Goal: Task Accomplishment & Management: Complete application form

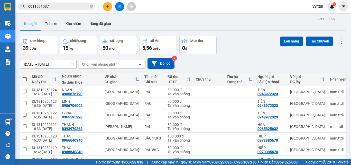
click at [26, 80] on span at bounding box center [25, 79] width 4 height 4
click at [25, 77] on input "checkbox" at bounding box center [25, 77] width 0 height 0
checkbox input "true"
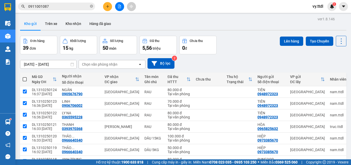
checkbox input "true"
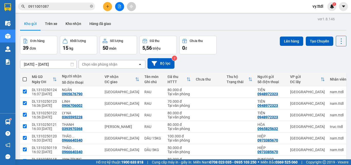
checkbox input "true"
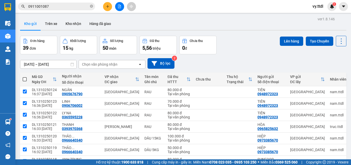
checkbox input "true"
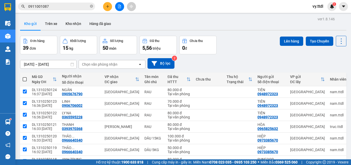
checkbox input "true"
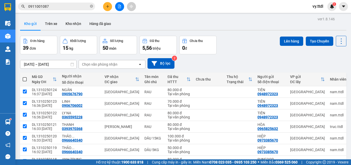
checkbox input "true"
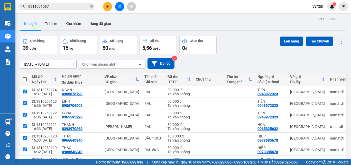
checkbox input "true"
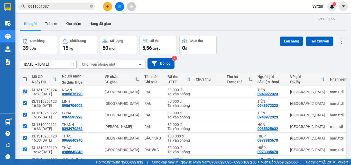
checkbox input "true"
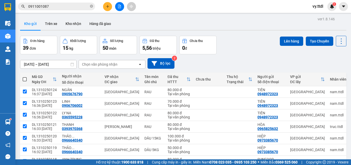
checkbox input "true"
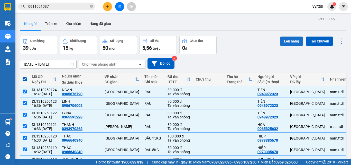
click at [284, 39] on button "Lên hàng" at bounding box center [291, 41] width 23 height 9
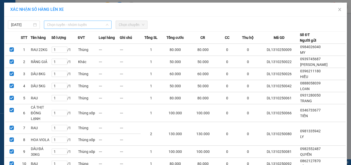
click at [65, 22] on span "Chọn tuyến - nhóm tuyến" at bounding box center [77, 25] width 61 height 8
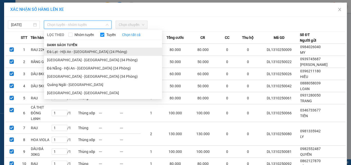
drag, startPoint x: 65, startPoint y: 59, endPoint x: 71, endPoint y: 49, distance: 11.4
click at [71, 49] on ul "Đà Lạt - Hội An - [GEOGRAPHIC_DATA] (24 Phòng) [GEOGRAPHIC_DATA] - [GEOGRAPHIC_…" at bounding box center [103, 72] width 118 height 49
click at [98, 50] on li "Đà Lạt - Hội An - [GEOGRAPHIC_DATA] (24 Phòng)" at bounding box center [103, 52] width 118 height 8
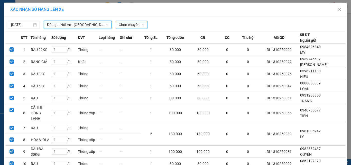
click at [130, 25] on span "Chọn chuyến" at bounding box center [132, 25] width 26 height 8
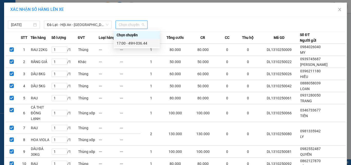
click at [152, 42] on div "17:00 - 49H-036.44" at bounding box center [137, 43] width 40 height 6
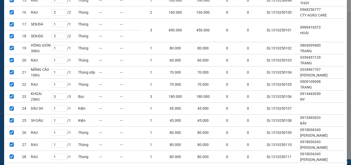
scroll to position [416, 0]
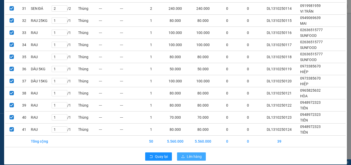
click at [194, 154] on span "Lên hàng" at bounding box center [194, 157] width 15 height 6
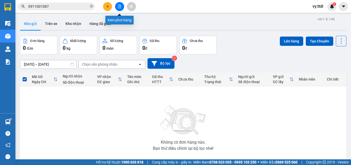
click at [121, 10] on button at bounding box center [119, 6] width 9 height 9
click at [110, 7] on button at bounding box center [107, 6] width 9 height 9
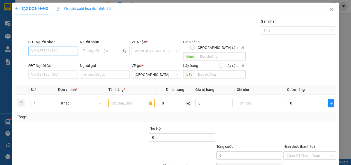
click at [57, 53] on input "SĐT Người Nhận" at bounding box center [53, 51] width 50 height 8
click at [63, 60] on div "0366672079 - HẰNG" at bounding box center [52, 61] width 43 height 6
type input "0366672079"
type input "HẰNG"
click at [65, 65] on div "0366672079 - HẰNG" at bounding box center [52, 61] width 49 height 8
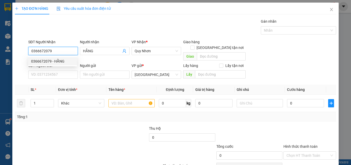
type input "90.000"
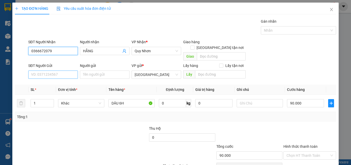
type input "0366672079"
click at [63, 70] on input "SĐT Người Gửi" at bounding box center [53, 74] width 50 height 8
type input "0988391809"
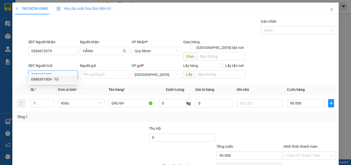
click at [73, 79] on div "0988391809 - TÚ" at bounding box center [52, 79] width 43 height 6
type input "TÚ"
type input "150.000"
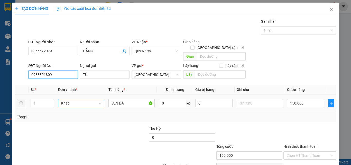
click at [84, 100] on span "Khác" at bounding box center [81, 103] width 40 height 8
type input "0988391809"
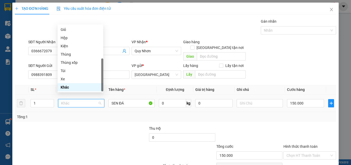
type input "t"
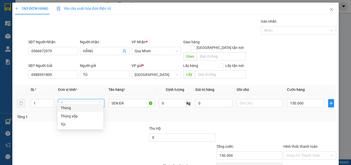
click at [85, 109] on div "Thùng" at bounding box center [81, 108] width 40 height 6
click at [306, 99] on input "150.000" at bounding box center [305, 103] width 37 height 8
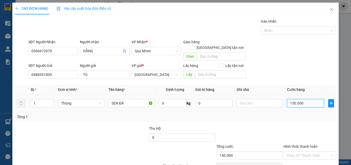
type input "0"
type input "01"
type input "1"
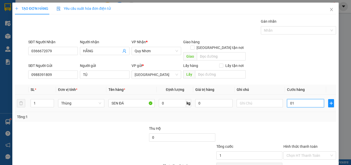
type input "10"
type input "0.100"
type input "100"
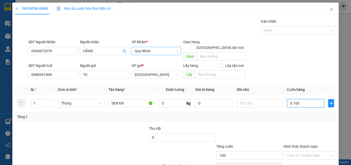
click at [160, 48] on span "Quy Nhơn" at bounding box center [156, 51] width 43 height 8
type input "0.100"
type input "100.000"
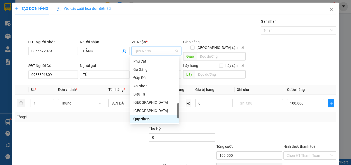
type input "d"
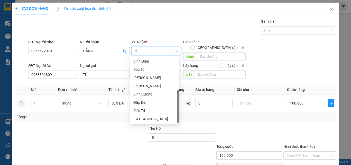
scroll to position [16, 0]
click at [147, 110] on div "Diêu Trì" at bounding box center [155, 111] width 43 height 6
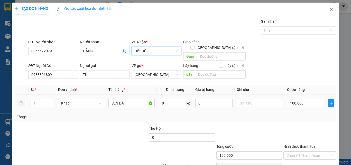
click at [73, 100] on span "Khác" at bounding box center [81, 103] width 40 height 8
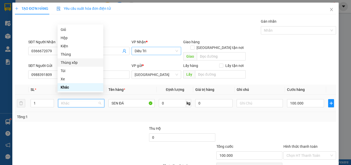
click at [79, 66] on div "Thùng xốp" at bounding box center [81, 62] width 46 height 8
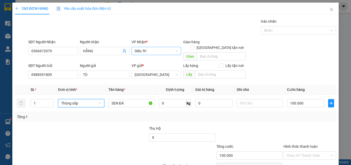
scroll to position [23, 0]
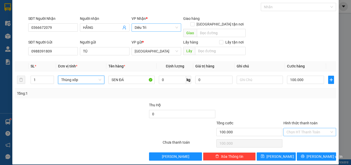
click at [311, 128] on input "Hình thức thanh toán" at bounding box center [308, 132] width 43 height 8
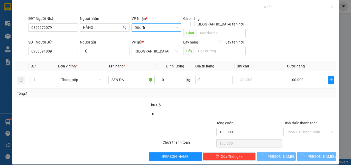
type input "0"
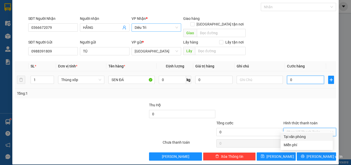
click at [300, 76] on input "0" at bounding box center [305, 80] width 37 height 8
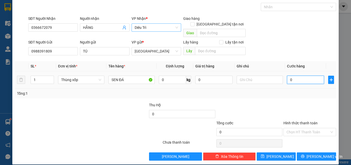
type input "1"
type input "10"
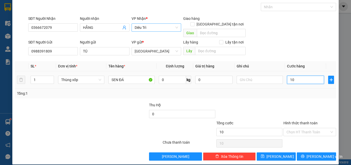
type input "100"
click at [310, 130] on input "Hình thức thanh toán" at bounding box center [308, 132] width 43 height 8
type input "100.000"
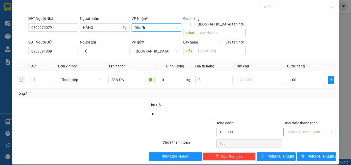
type input "100.000"
click at [310, 136] on div "Tại văn phòng" at bounding box center [307, 137] width 46 height 6
type input "0"
click at [316, 154] on span "[PERSON_NAME] và In" at bounding box center [325, 157] width 36 height 6
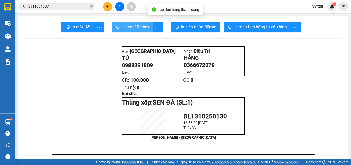
click at [143, 27] on span "In tem 100mm" at bounding box center [135, 27] width 27 height 6
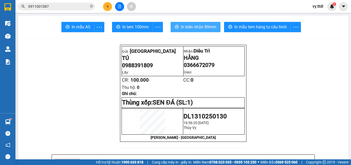
click at [208, 30] on span "In biên nhận 80mm" at bounding box center [199, 27] width 36 height 6
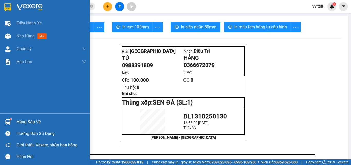
click at [7, 6] on img at bounding box center [7, 7] width 7 height 8
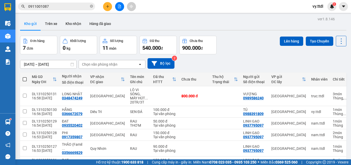
click at [25, 80] on span at bounding box center [25, 79] width 4 height 4
click at [25, 77] on input "checkbox" at bounding box center [25, 77] width 0 height 0
checkbox input "true"
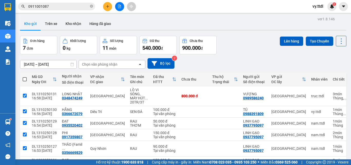
checkbox input "true"
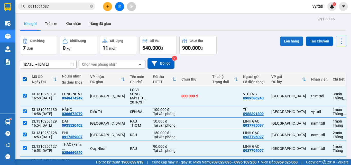
click at [280, 43] on button "Lên hàng" at bounding box center [291, 41] width 23 height 9
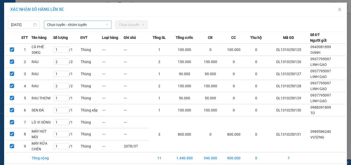
click at [95, 22] on span "Chọn tuyến - nhóm tuyến" at bounding box center [77, 25] width 61 height 8
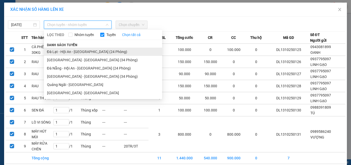
click at [94, 52] on li "Đà Lạt - Hội An - [GEOGRAPHIC_DATA] (24 Phòng)" at bounding box center [103, 52] width 118 height 8
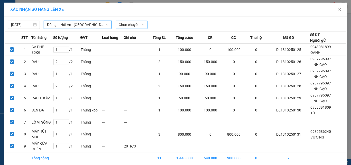
click at [134, 24] on span "Chọn chuyến" at bounding box center [132, 25] width 26 height 8
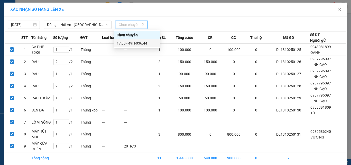
click at [147, 42] on div "17:00 - 49H-036.44" at bounding box center [137, 43] width 40 height 6
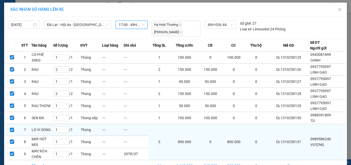
scroll to position [30, 0]
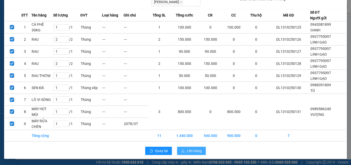
click at [188, 147] on button "Lên hàng" at bounding box center [191, 151] width 29 height 8
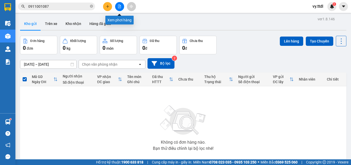
click at [120, 7] on icon "file-add" at bounding box center [119, 7] width 3 height 4
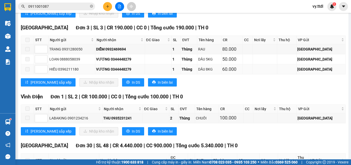
scroll to position [952, 0]
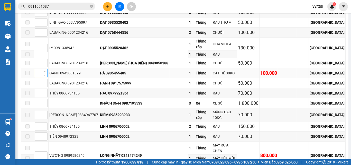
click at [39, 69] on input at bounding box center [41, 73] width 12 height 8
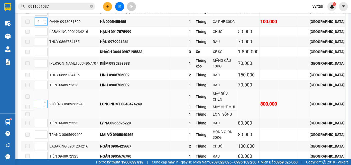
type input "1"
click at [38, 100] on input at bounding box center [41, 104] width 12 height 8
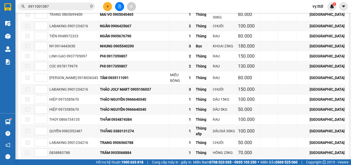
type input "1"
click at [44, 163] on span "[PERSON_NAME] sắp xếp" at bounding box center [51, 166] width 41 height 6
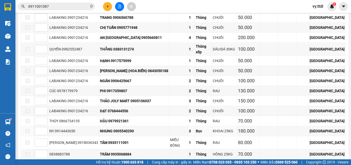
scroll to position [1072, 0]
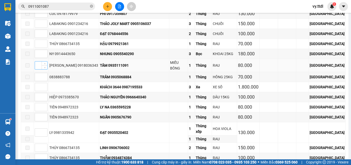
click at [39, 61] on input at bounding box center [41, 65] width 12 height 8
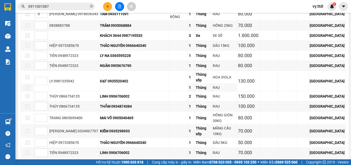
type input "1"
drag, startPoint x: 46, startPoint y: 138, endPoint x: 29, endPoint y: 137, distance: 17.1
click at [46, 163] on span "[PERSON_NAME] sắp xếp" at bounding box center [51, 166] width 41 height 6
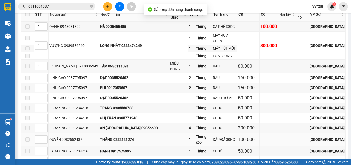
scroll to position [866, 0]
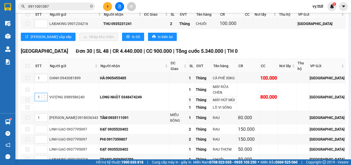
drag, startPoint x: 40, startPoint y: 95, endPoint x: 32, endPoint y: 94, distance: 8.3
type input "2"
drag, startPoint x: 41, startPoint y: 77, endPoint x: 35, endPoint y: 76, distance: 5.7
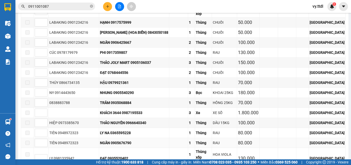
scroll to position [1124, 0]
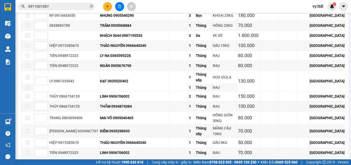
type input "2"
click at [49, 163] on span "[PERSON_NAME] sắp xếp" at bounding box center [51, 166] width 41 height 6
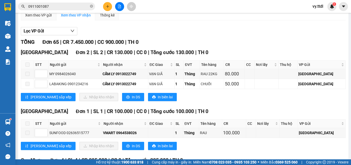
scroll to position [0, 0]
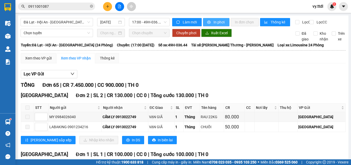
click at [210, 23] on button "In phơi" at bounding box center [216, 22] width 27 height 8
click at [215, 19] on button "In phơi" at bounding box center [216, 22] width 27 height 8
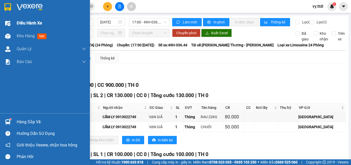
click at [15, 3] on div at bounding box center [45, 8] width 90 height 17
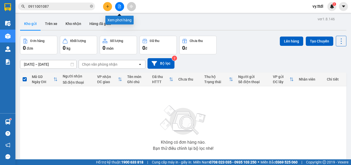
click at [120, 8] on icon "file-add" at bounding box center [120, 7] width 4 height 4
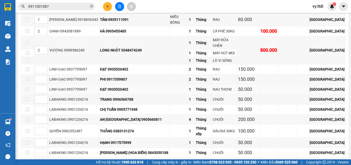
scroll to position [875, 0]
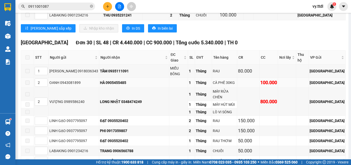
click at [89, 81] on div "OANH 0943081899" at bounding box center [73, 83] width 49 height 6
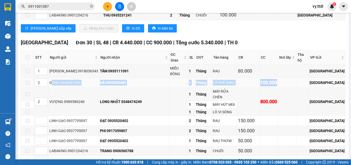
drag, startPoint x: 287, startPoint y: 78, endPoint x: 51, endPoint y: 79, distance: 235.9
click at [51, 79] on tr "2 OANH 0943081899 HÀ 0905455485 1 Thùng CÀ PHÊ 30KG 100.000 [GEOGRAPHIC_DATA]" at bounding box center [183, 83] width 325 height 10
click at [105, 82] on td "HÀ 0905455485" at bounding box center [134, 83] width 70 height 10
drag, startPoint x: 50, startPoint y: 77, endPoint x: 287, endPoint y: 77, distance: 237.0
click at [287, 78] on tr "2 OANH 0943081899 HÀ 0905455485 1 Thùng CÀ PHÊ 30KG 100.000 [GEOGRAPHIC_DATA]" at bounding box center [183, 83] width 325 height 10
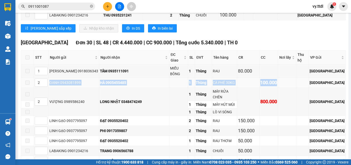
click at [277, 79] on div "100.000" at bounding box center [269, 82] width 17 height 7
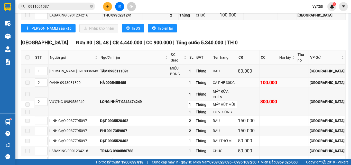
click at [131, 80] on div "HÀ 0905455485" at bounding box center [134, 83] width 68 height 6
drag, startPoint x: 306, startPoint y: 77, endPoint x: 97, endPoint y: 100, distance: 209.6
click at [96, 89] on td "VƯỢNG 0989586240" at bounding box center [74, 102] width 51 height 28
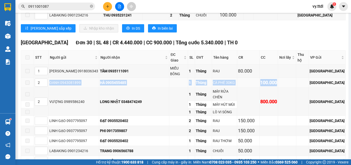
drag, startPoint x: 50, startPoint y: 79, endPoint x: 296, endPoint y: 78, distance: 246.2
click at [296, 78] on tr "2 OANH 0943081899 HÀ 0905455485 1 Thùng CÀ PHÊ 30KG 100.000 [GEOGRAPHIC_DATA]" at bounding box center [183, 83] width 325 height 10
click at [297, 78] on td at bounding box center [287, 83] width 18 height 10
drag, startPoint x: 311, startPoint y: 76, endPoint x: 47, endPoint y: 78, distance: 264.5
click at [32, 78] on tr "2 OANH 0943081899 HÀ 0905455485 1 Thùng CÀ PHÊ 30KG 100.000 [GEOGRAPHIC_DATA]" at bounding box center [183, 83] width 325 height 10
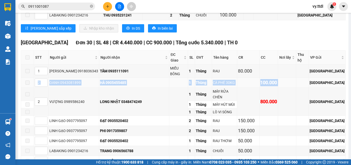
click at [99, 78] on td "HÀ 0905455485" at bounding box center [134, 83] width 70 height 10
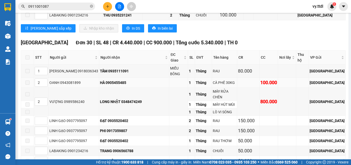
click at [178, 78] on td at bounding box center [179, 83] width 19 height 10
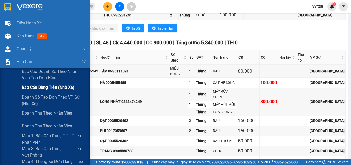
click at [35, 86] on span "Báo cáo dòng tiền (nhà xe)" at bounding box center [48, 87] width 53 height 6
